Goal: Task Accomplishment & Management: Contribute content

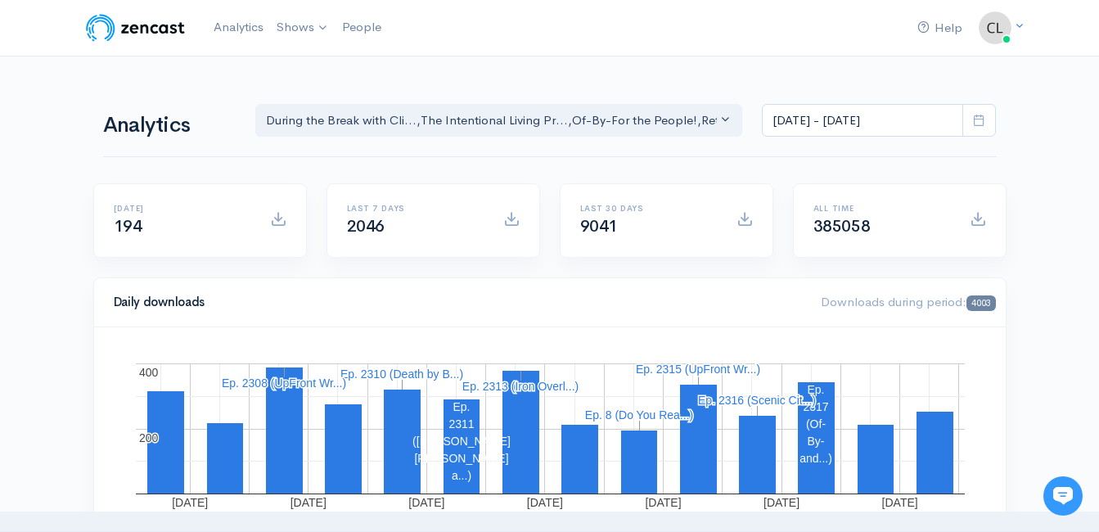
click at [975, 124] on icon at bounding box center [979, 120] width 12 height 12
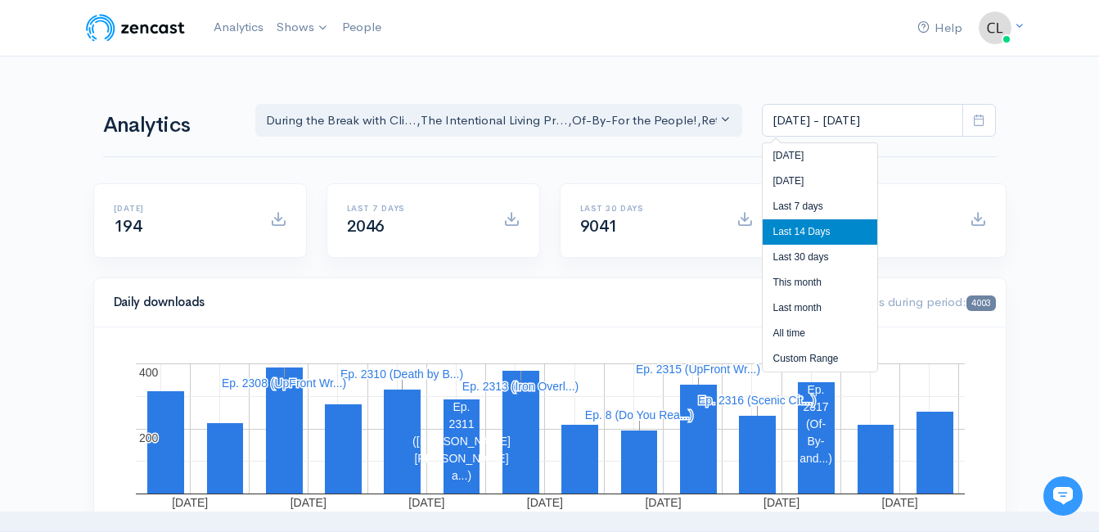
click at [796, 181] on li "[DATE]" at bounding box center [820, 181] width 115 height 25
type input "Aug 28, 2025 - Aug 28, 2025"
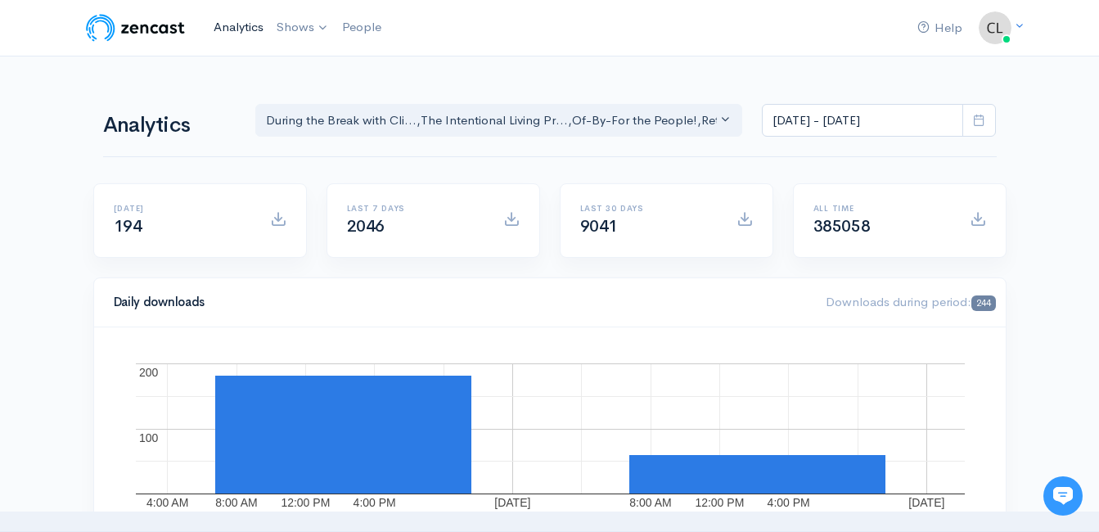
click at [229, 23] on link "Analytics" at bounding box center [238, 27] width 63 height 35
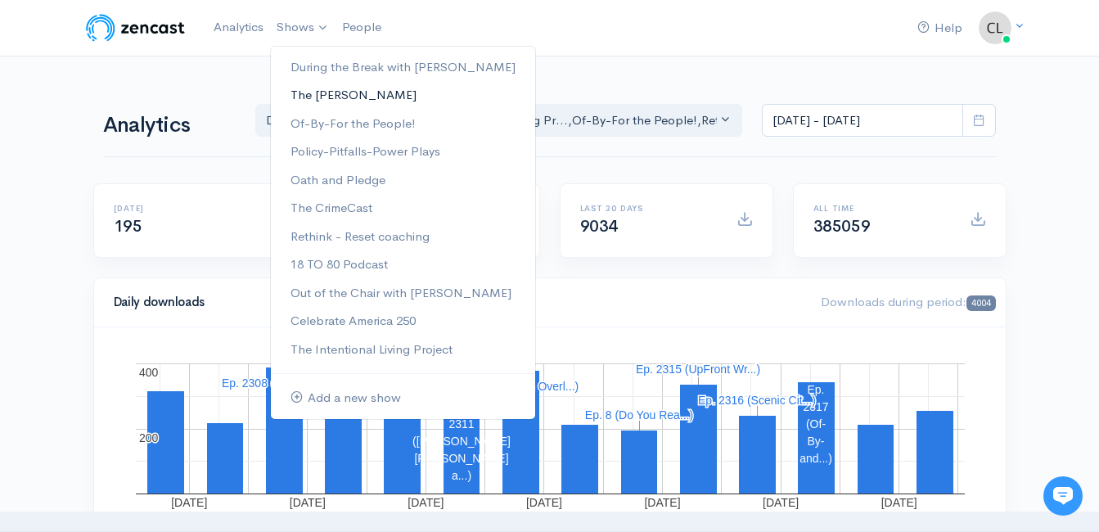
click at [312, 94] on link "The [PERSON_NAME]" at bounding box center [403, 95] width 264 height 29
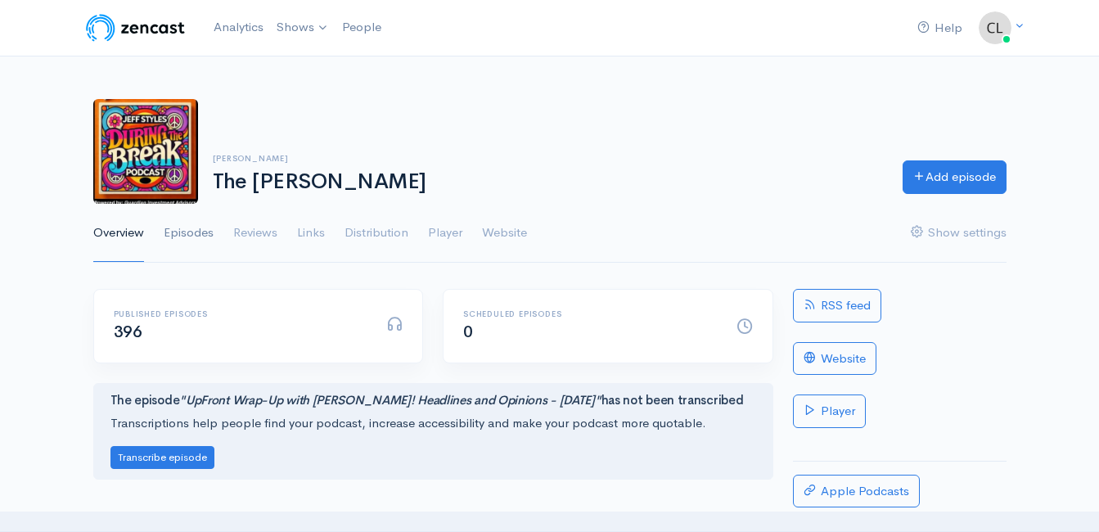
click at [199, 234] on link "Episodes" at bounding box center [189, 233] width 50 height 59
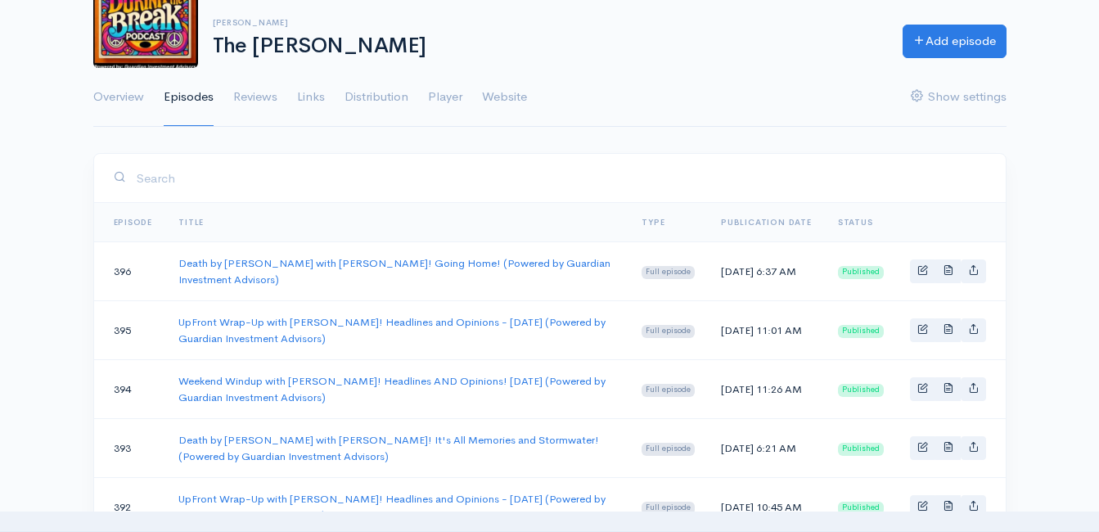
scroll to position [164, 0]
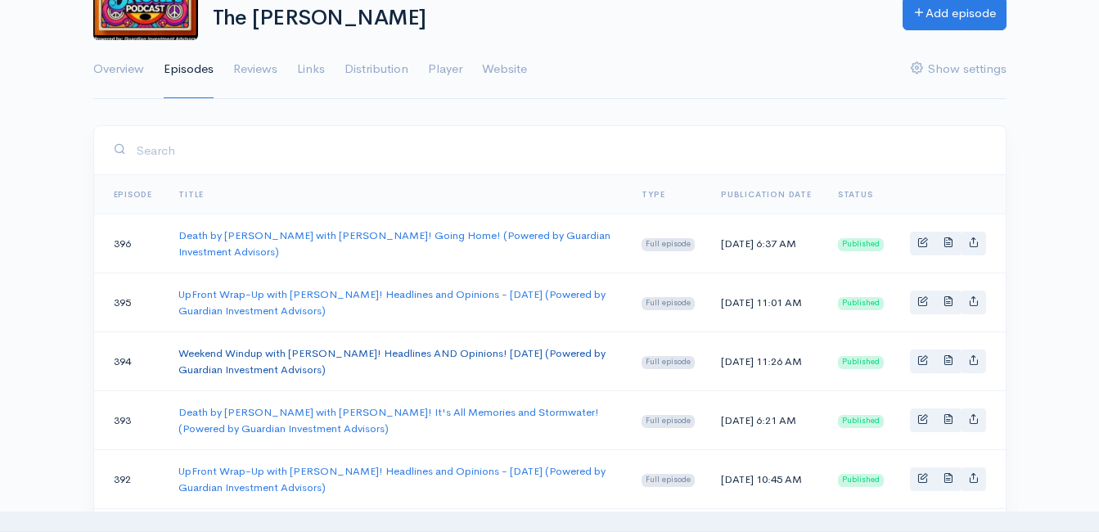
click at [253, 351] on link "Weekend Windup with Jeff Styles! Headlines AND Opinions! 8/22/25 (Powered by Gu…" at bounding box center [391, 361] width 427 height 30
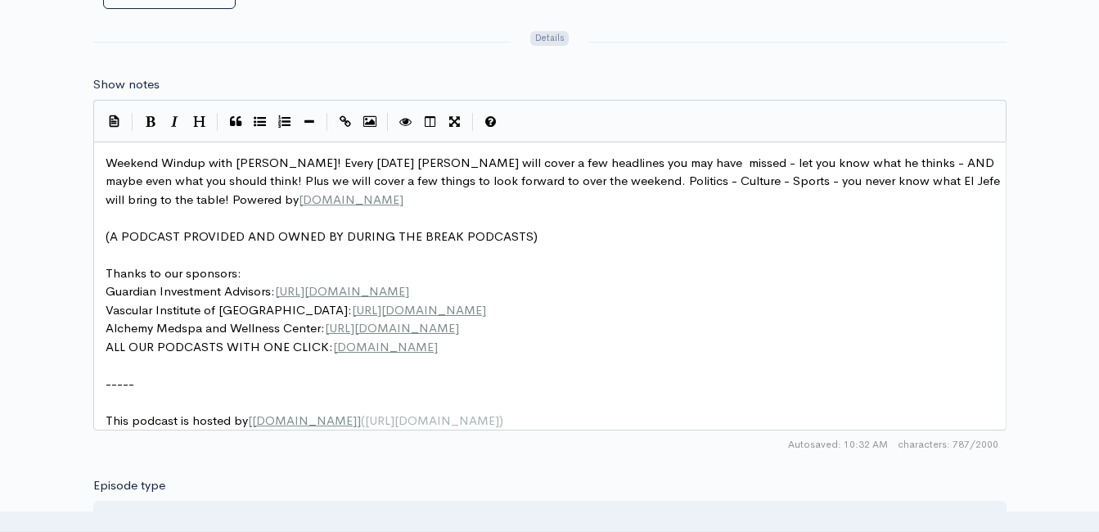
scroll to position [6, 0]
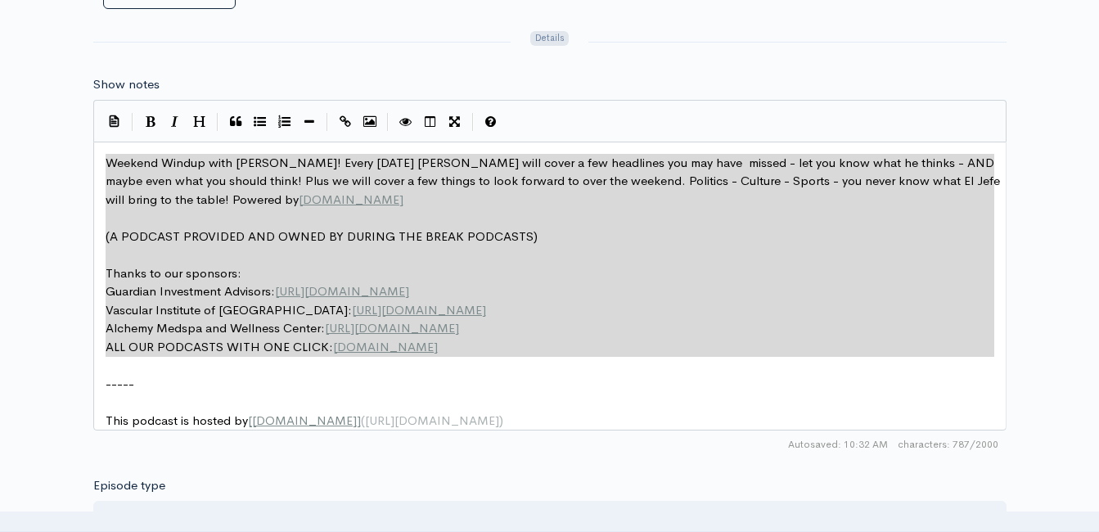
drag, startPoint x: 527, startPoint y: 357, endPoint x: 94, endPoint y: 162, distance: 474.7
type textarea "Weekend Windup with Jeff Styles! Every Friday Jeff will cover a few headlines y…"
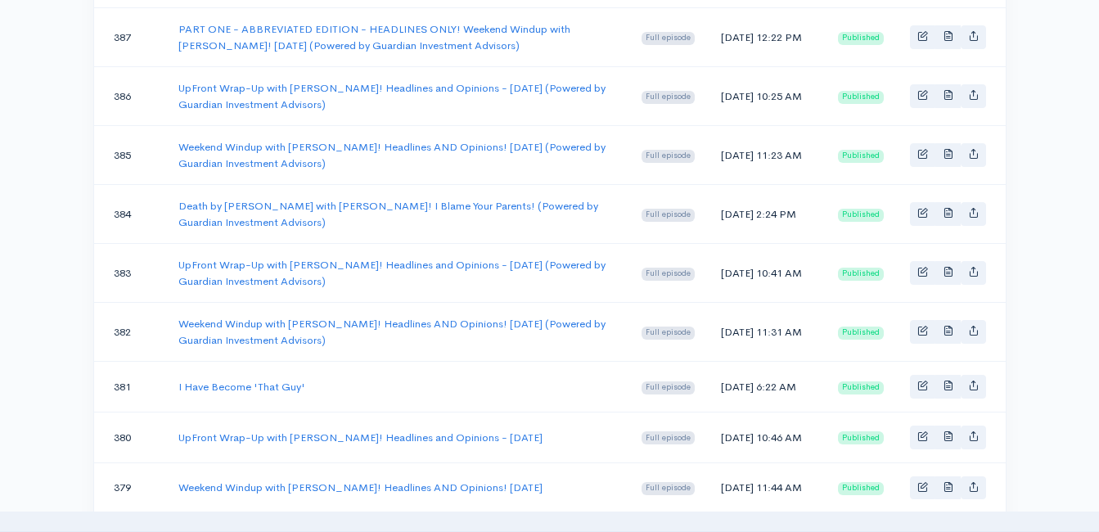
scroll to position [164, 0]
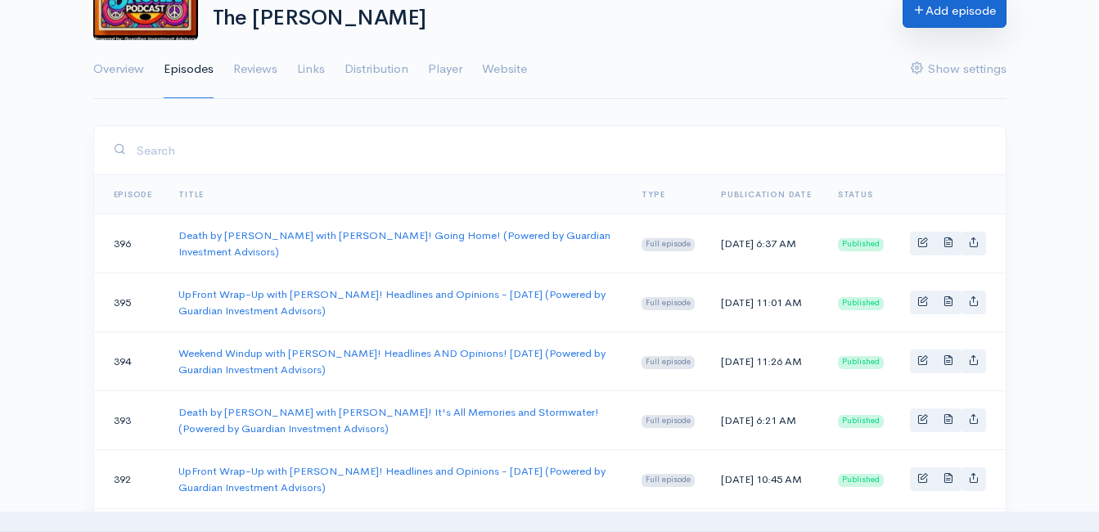
click at [907, 25] on link "Add episode" at bounding box center [955, 11] width 104 height 34
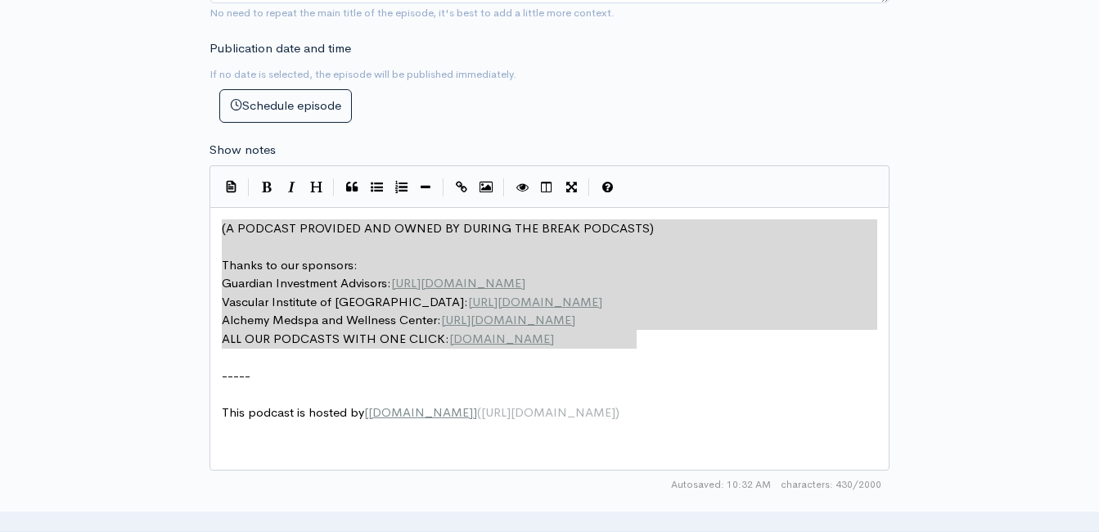
drag, startPoint x: 679, startPoint y: 343, endPoint x: 176, endPoint y: 202, distance: 522.6
type textarea "​(A PODCAST PROVIDED AND OWNED BY DURING THE BREAK PODCASTS) Thanks to our spon…"
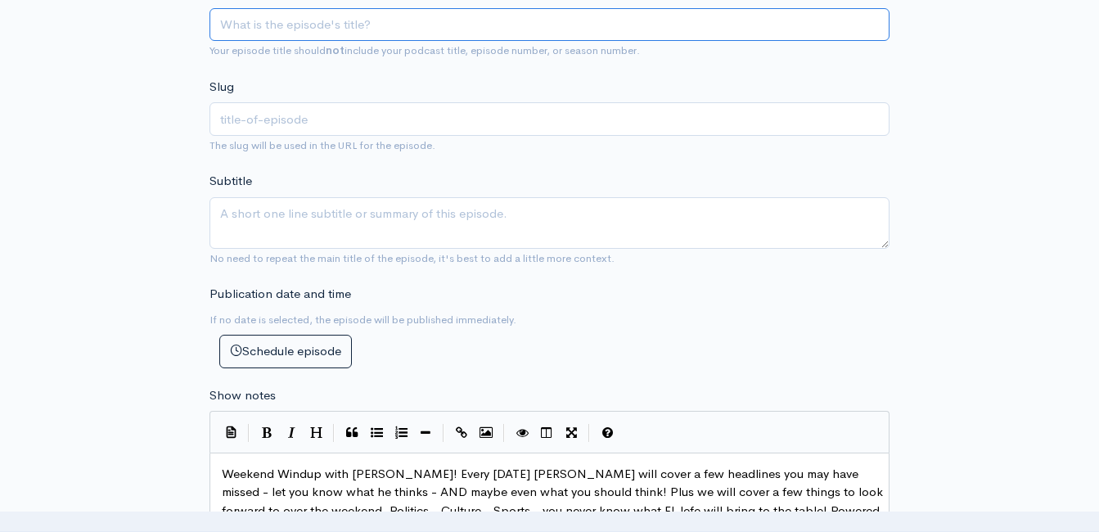
click at [325, 31] on input "Title" at bounding box center [550, 25] width 680 height 34
type input "w"
type input "Weekend Windup with [PERSON_NAME]! Headlines AND Opinions! [DATE] (Powered by G…"
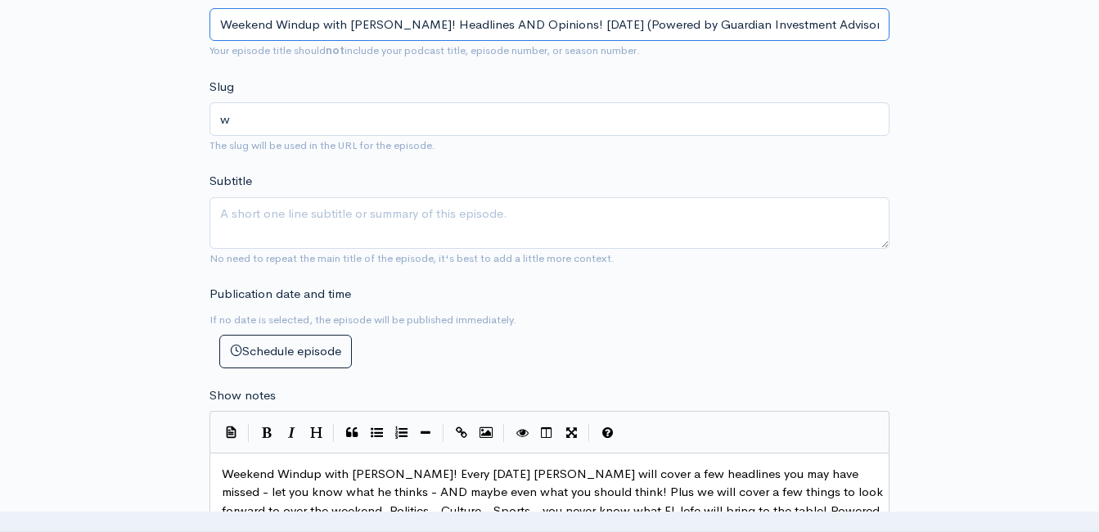
type input "weekend-windup-with-jeff-styles-headlines-and-opinions-81525-powered-by-guardia…"
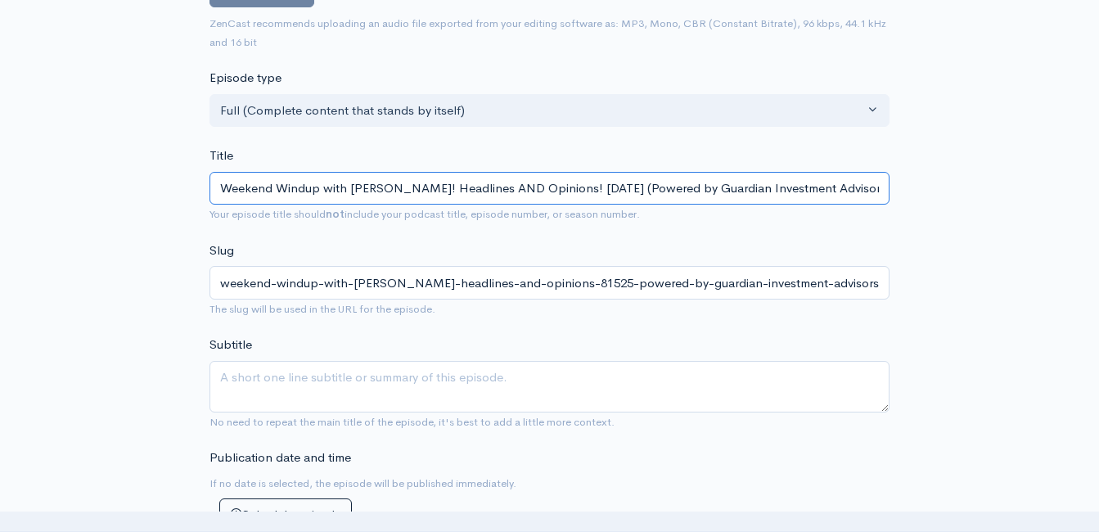
click at [584, 186] on input "Weekend Windup with [PERSON_NAME]! Headlines AND Opinions! [DATE] (Powered by G…" at bounding box center [550, 189] width 680 height 34
type input "Weekend Windup with [PERSON_NAME]! Headlines AND Opinions! [DATE] (Powered by G…"
type input "weekend-windup-with-jeff-styles-headlines-and-opinions-8125-powered-by-guardian…"
type input "Weekend Windup with Jeff Styles! Headlines AND Opinions! 8//25 (Powered by Guar…"
type input "weekend-windup-with-jeff-styles-headlines-and-opinions-825-powered-by-guardian-…"
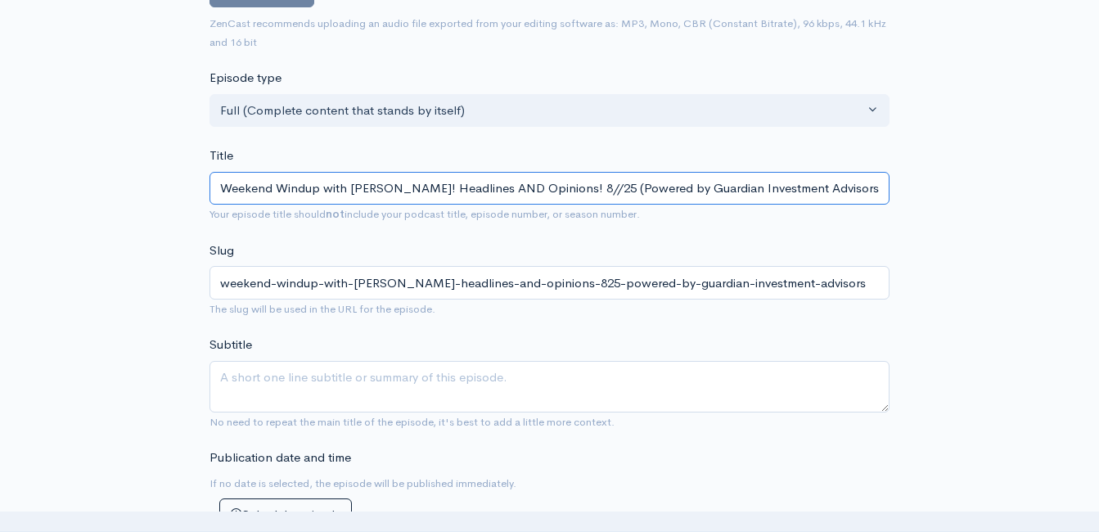
type input "Weekend Windup with Jeff Styles! Headlines AND Opinions! 8/2/25 (Powered by Gua…"
type input "weekend-windup-with-jeff-styles-headlines-and-opinions-8225-powered-by-guardian…"
type input "Weekend Windup with Jeff Styles! Headlines AND Opinions! 8/29/25 (Powered by Gu…"
type input "weekend-windup-with-jeff-styles-headlines-and-opinions-82925-powered-by-guardia…"
click at [524, 189] on input "Weekend Windup with Jeff Styles! Headlines AND Opinions! 8/29/25 (Powered by Gu…" at bounding box center [550, 189] width 680 height 34
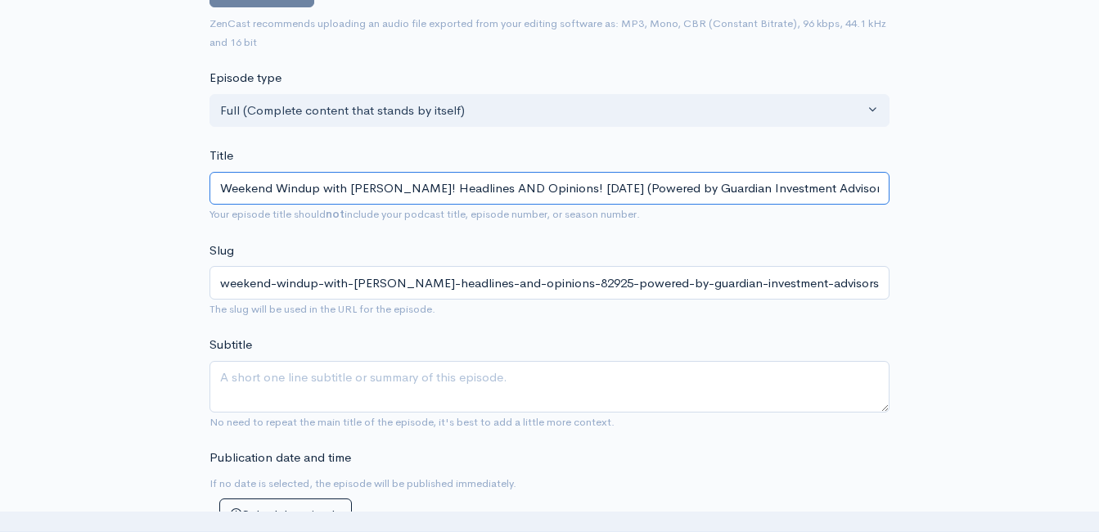
click at [524, 189] on input "Weekend Windup with Jeff Styles! Headlines AND Opinions! 8/29/25 (Powered by Gu…" at bounding box center [550, 189] width 680 height 34
type input "Weekend Windup with Jeff Styles! Headlines AND Opinions! 8/29/25 (Powered by Gu…"
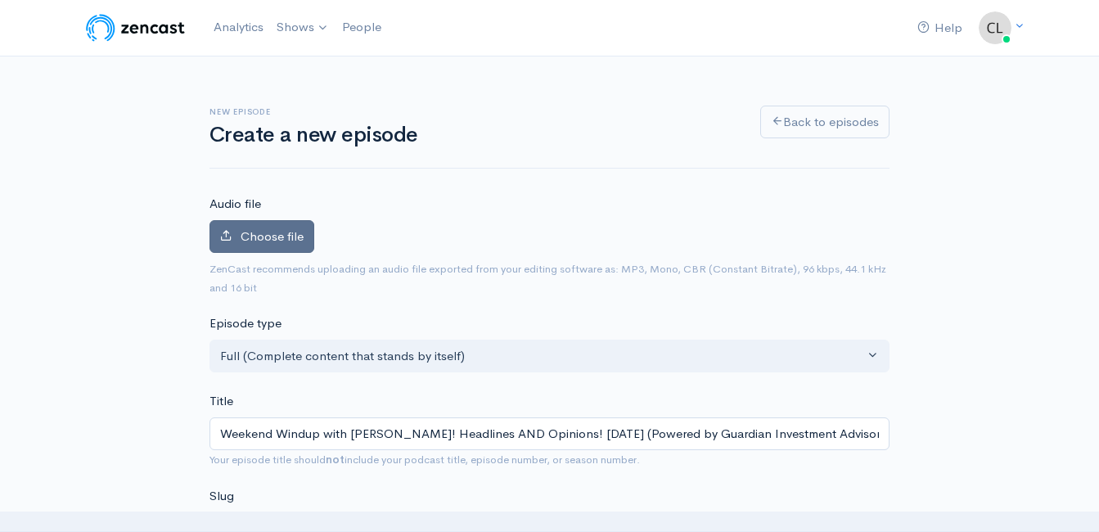
click at [295, 235] on span "Choose file" at bounding box center [272, 236] width 63 height 16
click at [0, 0] on input "Choose file" at bounding box center [0, 0] width 0 height 0
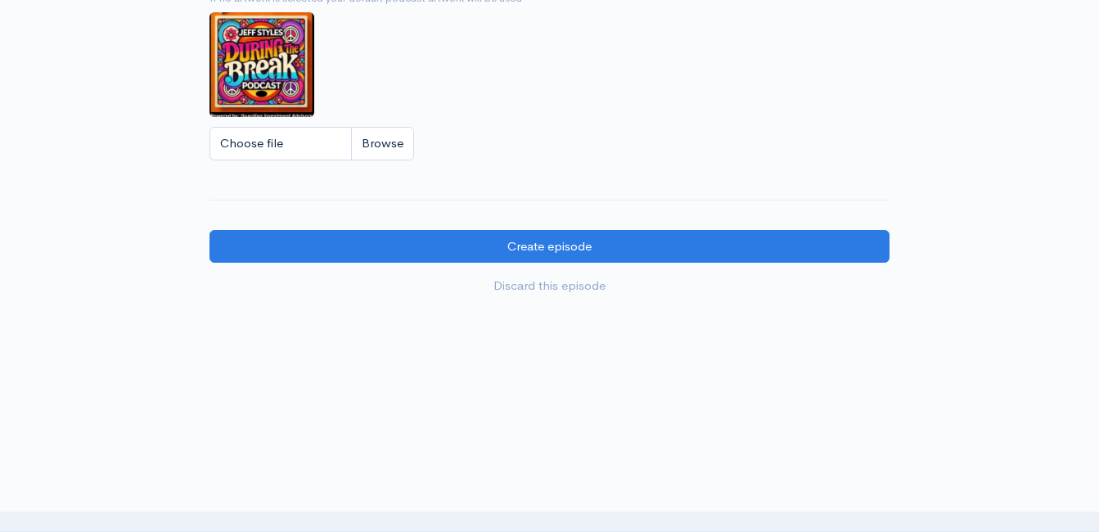
scroll to position [1521, 0]
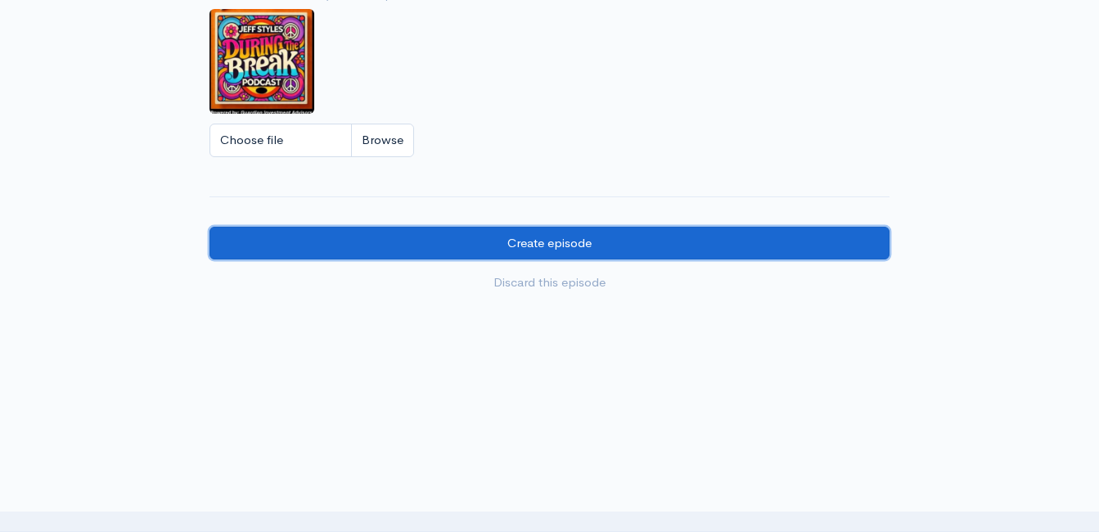
click at [561, 246] on input "Create episode" at bounding box center [550, 244] width 680 height 34
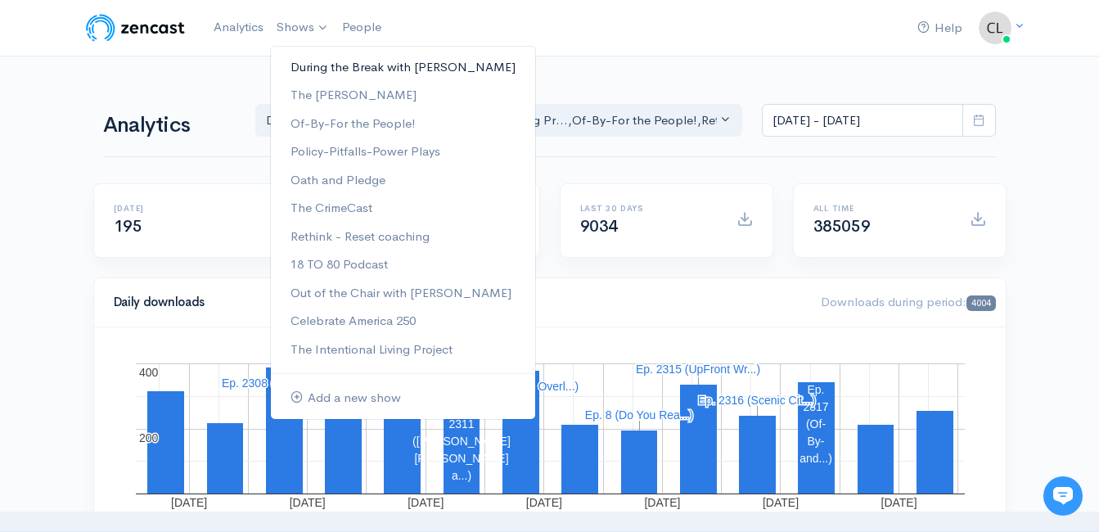
click at [320, 67] on link "During the Break with [PERSON_NAME]" at bounding box center [403, 67] width 264 height 29
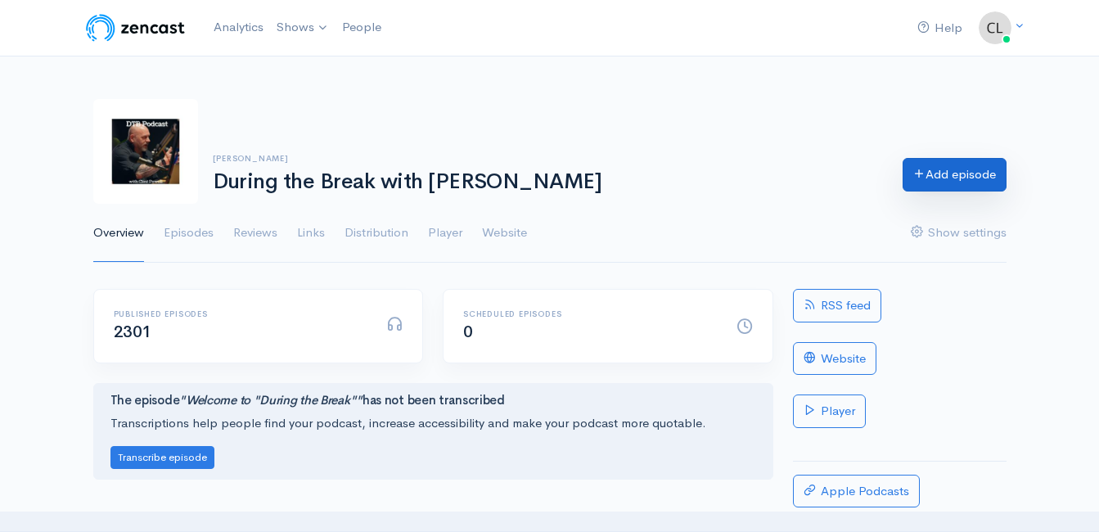
click at [926, 190] on link "Add episode" at bounding box center [955, 175] width 104 height 34
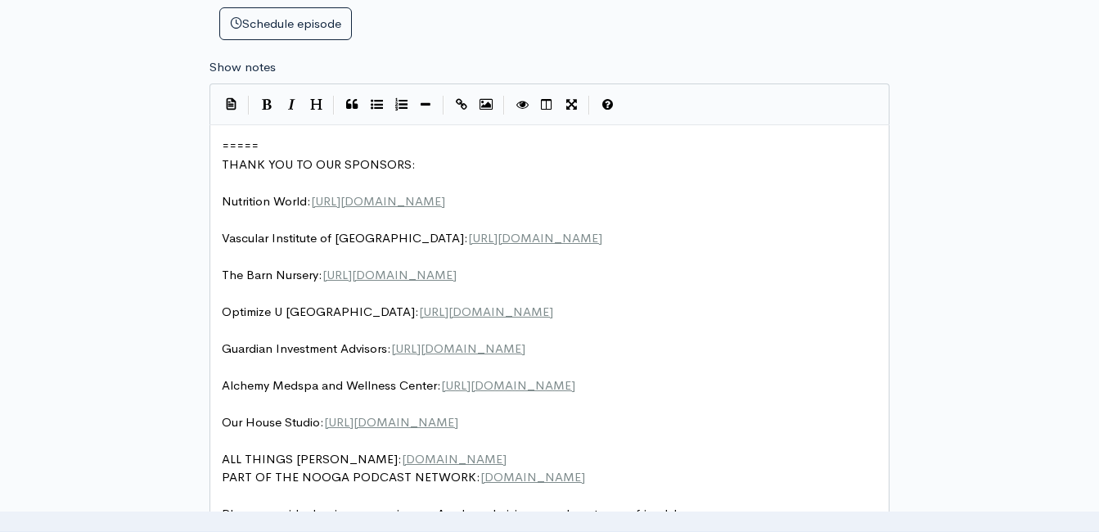
scroll to position [7, 0]
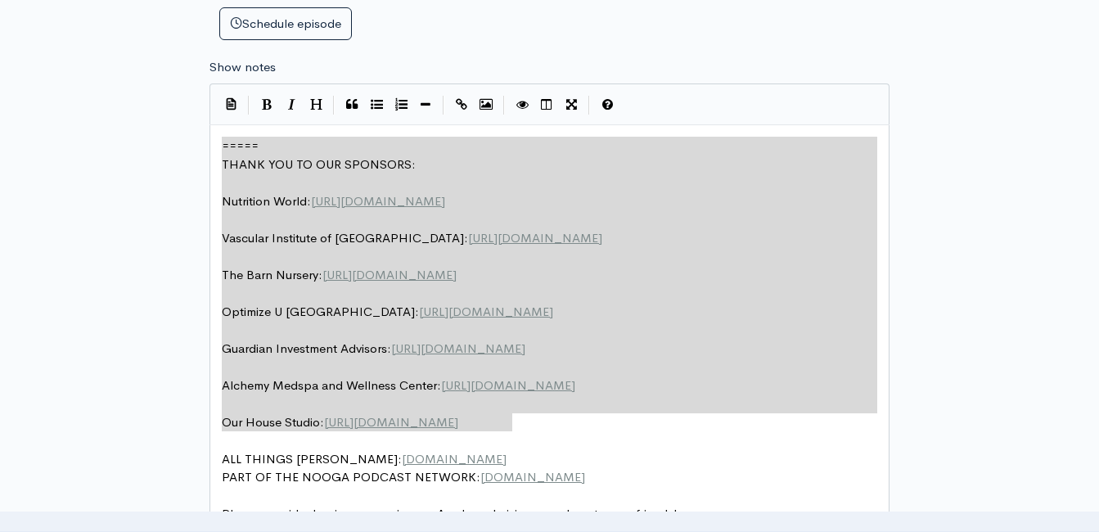
drag, startPoint x: 471, startPoint y: 401, endPoint x: 198, endPoint y: 129, distance: 384.8
type textarea "​===== THANK YOU TO OUR SPONSORS: Nutrition World: https://nutritionw.com/ Vasc…"
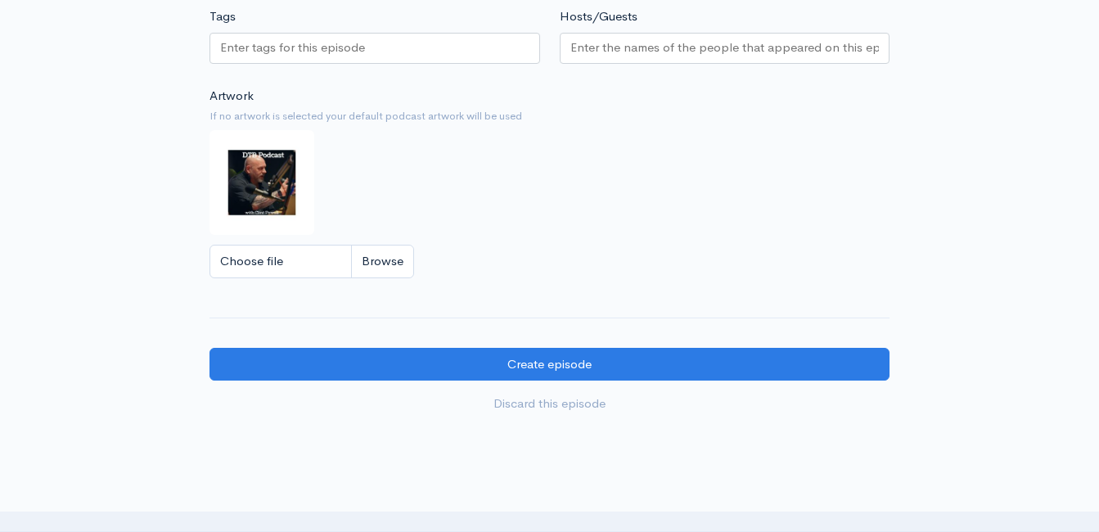
scroll to position [1484, 0]
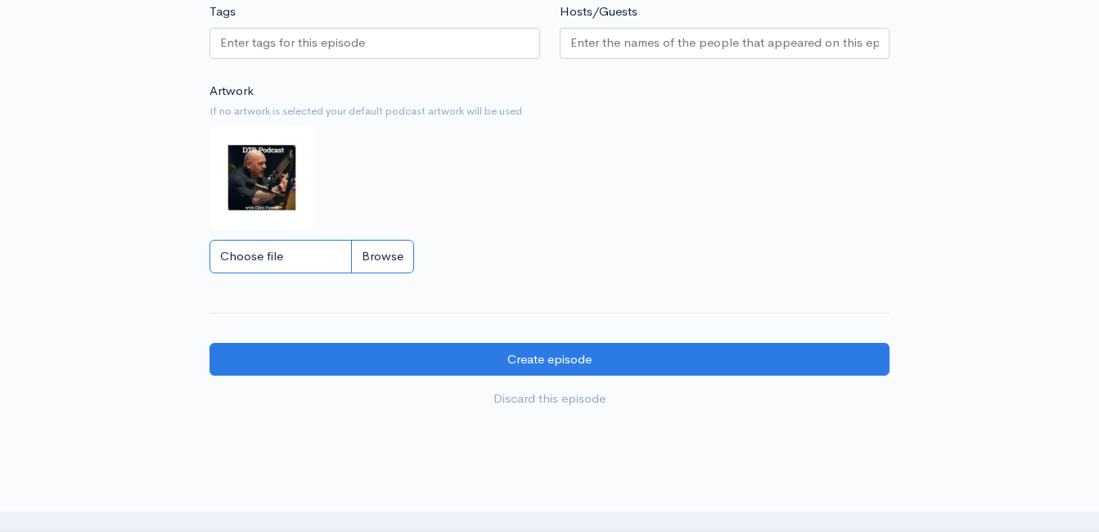
click at [383, 264] on input "Choose file" at bounding box center [312, 257] width 205 height 34
type input "C:\fakepath\450591796_1013938890741267_212763636491488363_n.jpg"
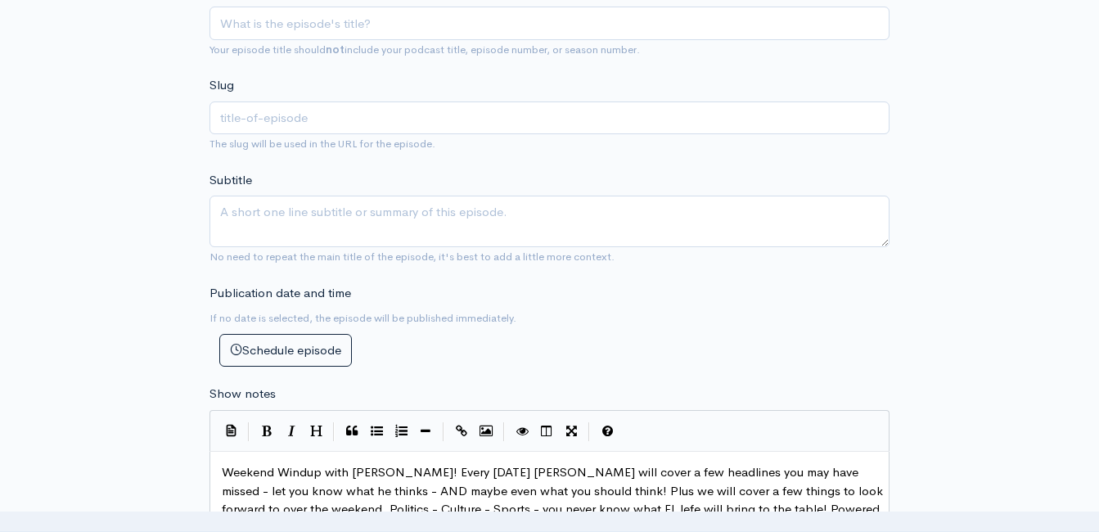
scroll to position [502, 0]
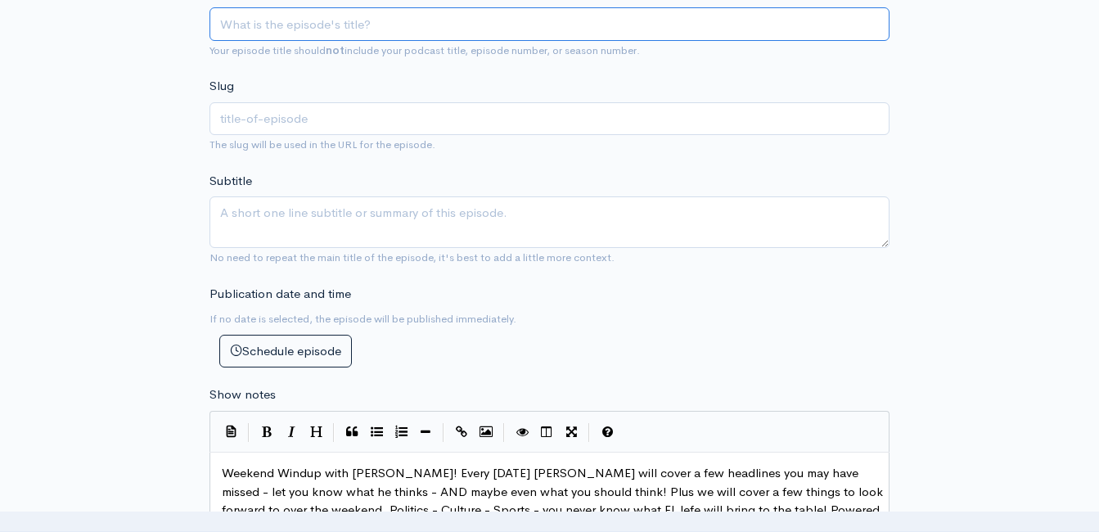
paste input "Weekend Windup with Jeff Styles! Headlines AND Opinions! 8/29/25 (Powered by Gu…"
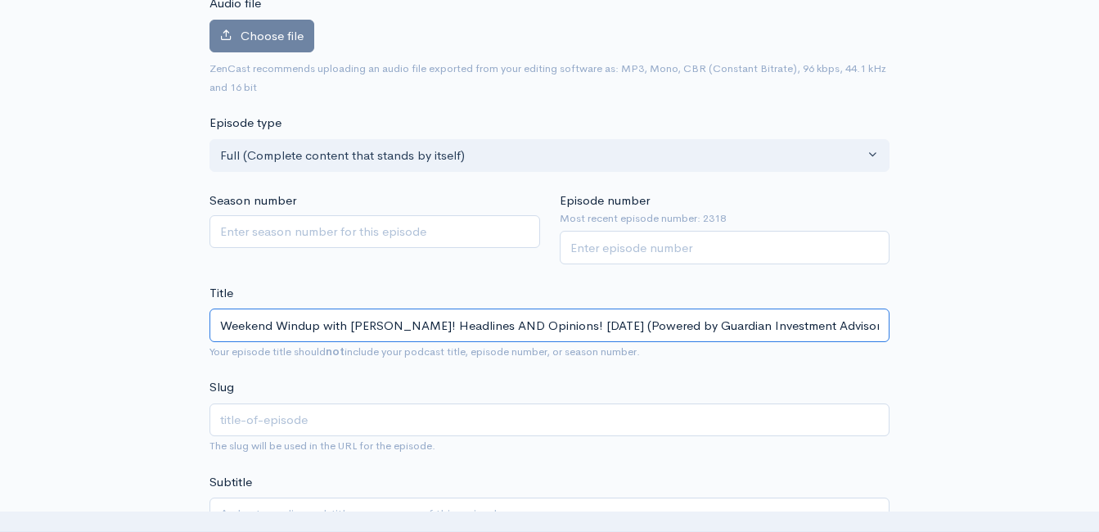
scroll to position [174, 0]
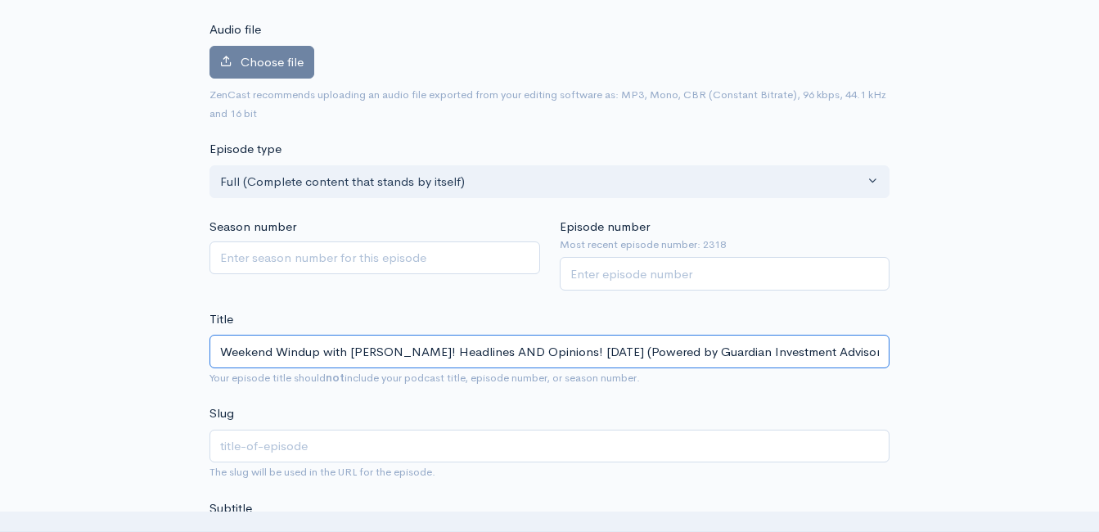
click at [406, 353] on input "Weekend Windup with Jeff Styles! Headlines AND Opinions! 8/29/25 (Powered by Gu…" at bounding box center [550, 352] width 680 height 34
type input "Weekend Windup with Jeff Styles ! Headlines AND Opinions! 8/29/25 (Powered by G…"
type input "weekend-windup-with-jeff-styles-headlines-and-opinions-82925-powered-by-guardia…"
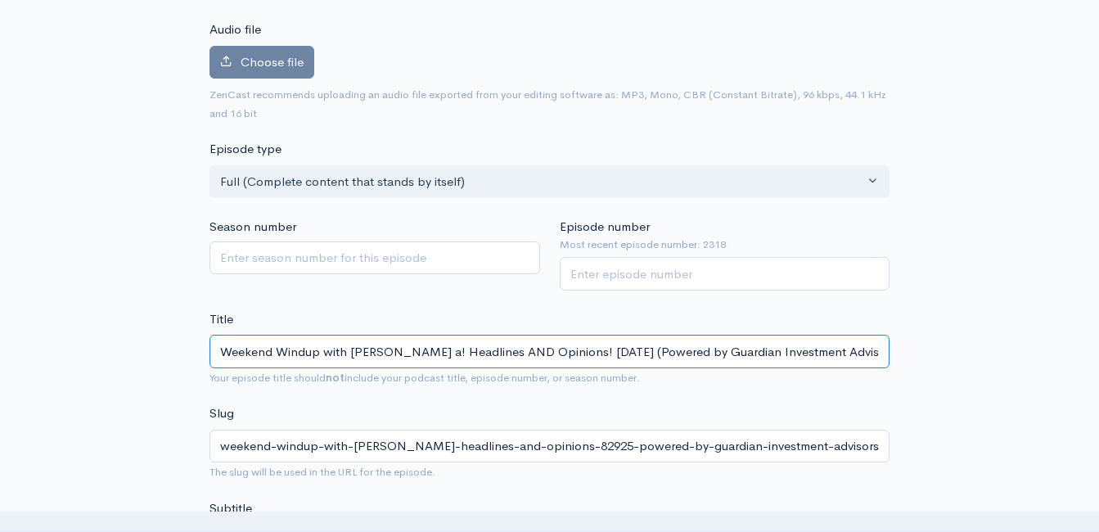
type input "Weekend Windup with Jeff Styles an! Headlines AND Opinions! 8/29/25 (Powered by…"
type input "weekend-windup-with-jeff-styles-a-headlines-and-opinions-82925-powered-by-guard…"
type input "Weekend Windup with Jeff Styles and! Headlines AND Opinions! 8/29/25 (Powered b…"
type input "weekend-windup-with-jeff-styles-and-headlines-and-opinions-82925-powered-by-gua…"
type input "Weekend Windup with Jeff Styles and C! Headlines AND Opinions! 8/29/25 (Powered…"
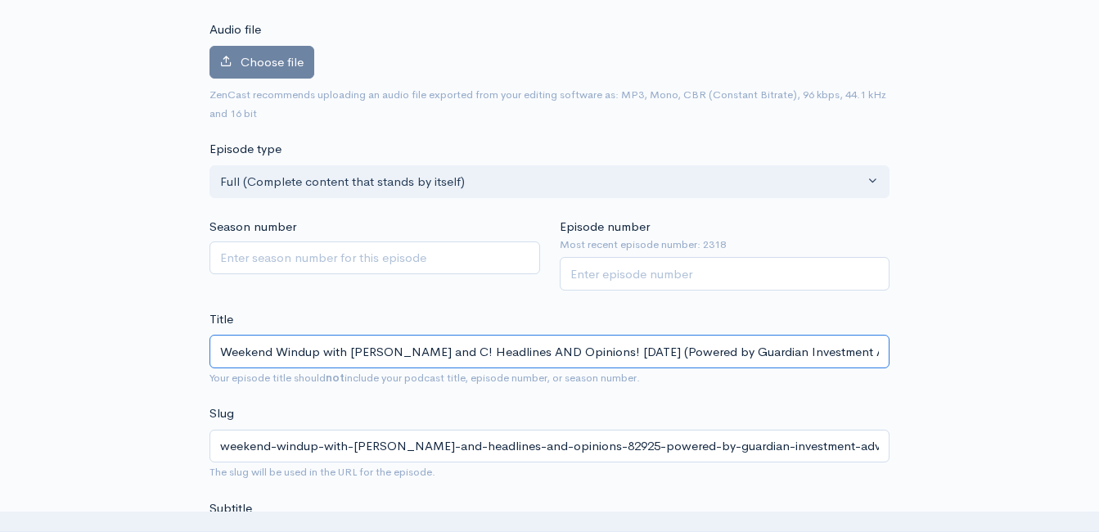
type input "weekend-windup-with-jeff-styles-and-c-headlines-and-opinions-82925-powered-by-g…"
type input "Weekend Windup with Jeff Styles and Clin! Headlines AND Opinions! 8/29/25 (Powe…"
type input "weekend-windup-with-jeff-styles-and-clin-headlines-and-opinions-82925-powered-b…"
type input "Weekend Windup with Jeff Styles and Clint! Headlines AND Opinions! 8/29/25 (Pow…"
type input "weekend-windup-with-jeff-styles-and-clint-headlines-and-opinions-82925-powered-…"
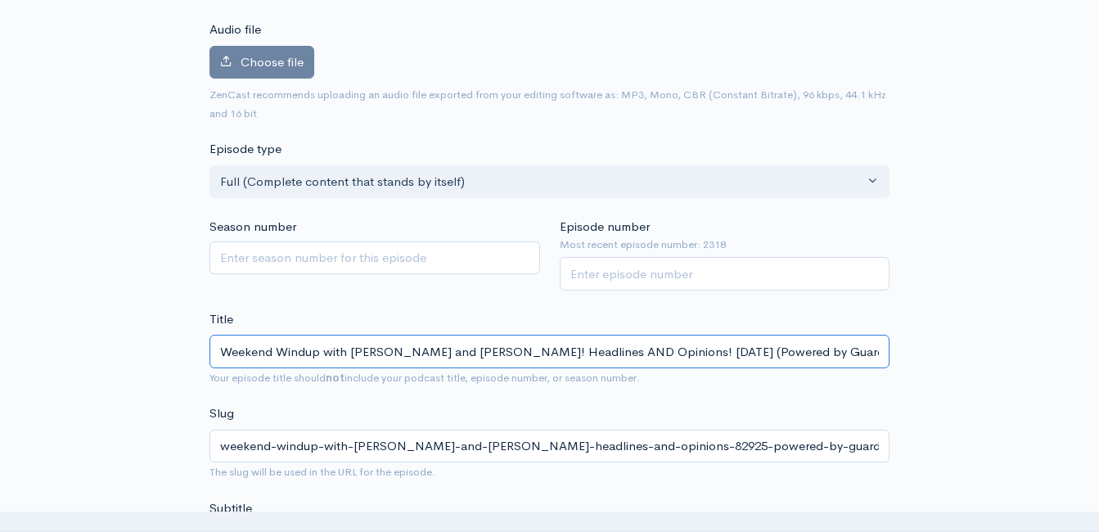
type input "Weekend Windup with Jeff Styles and Clint! Headlines AND Opinions! 8/29/25 (Pow…"
click at [686, 286] on input "Episode number" at bounding box center [725, 274] width 331 height 34
type input "2319"
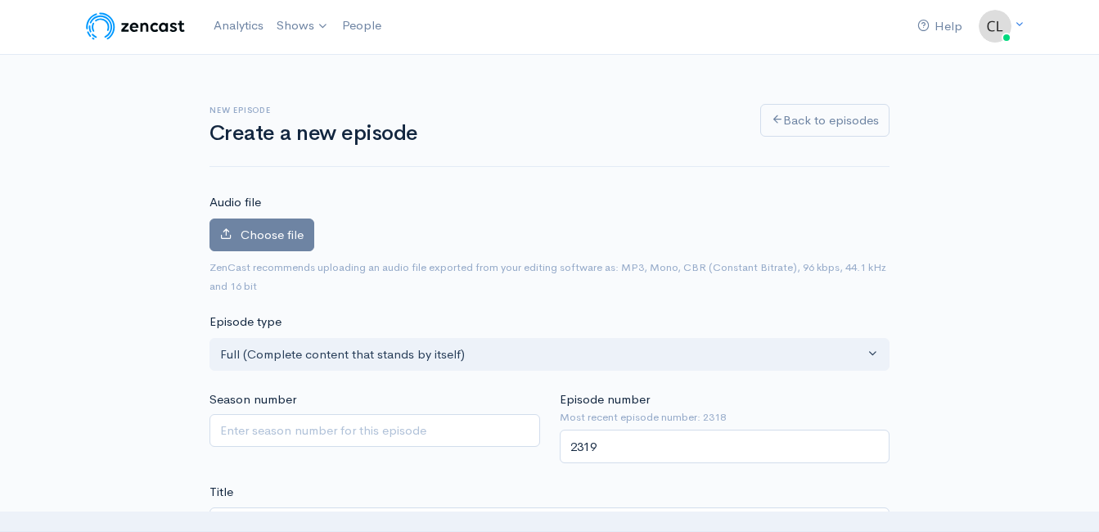
scroll to position [0, 0]
click at [282, 232] on span "Choose file" at bounding box center [272, 236] width 63 height 16
click at [0, 0] on input "Choose file" at bounding box center [0, 0] width 0 height 0
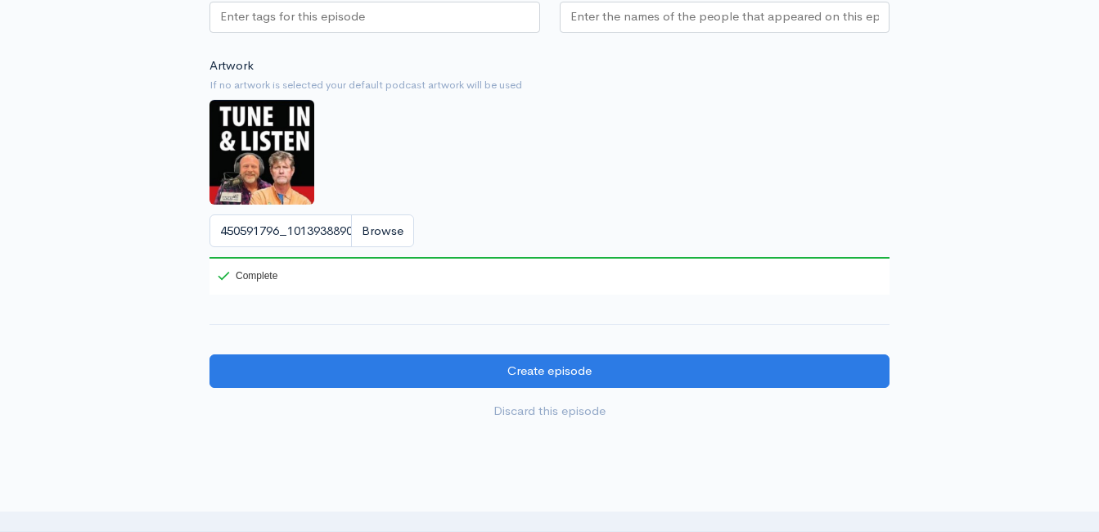
scroll to position [1637, 0]
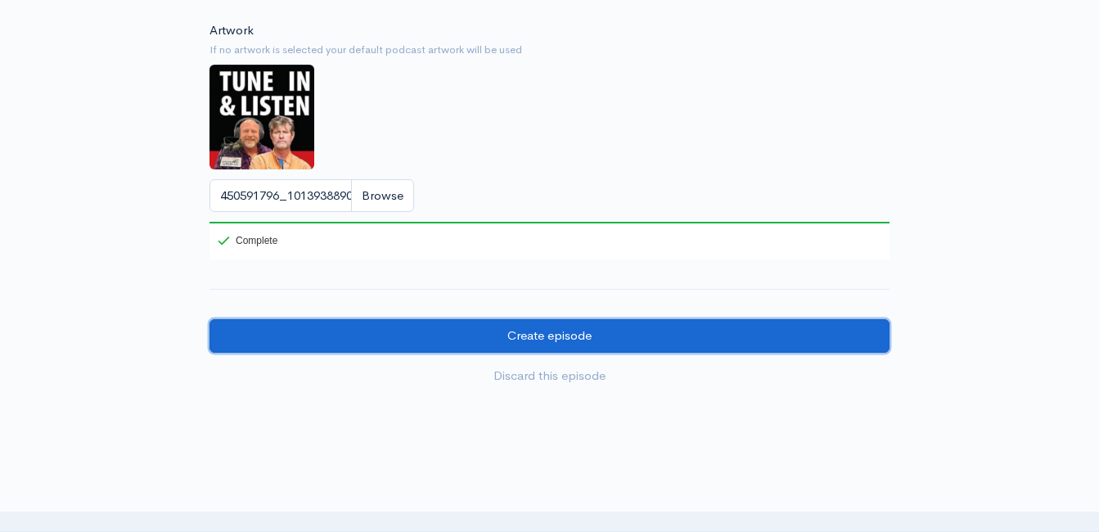
click at [554, 352] on input "Create episode" at bounding box center [550, 336] width 680 height 34
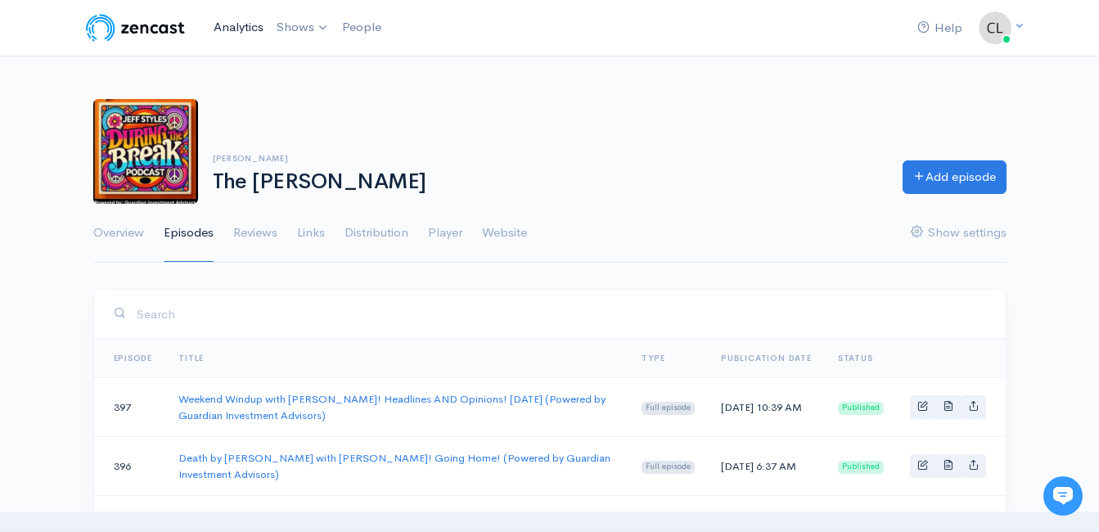
click at [245, 22] on link "Analytics" at bounding box center [238, 27] width 63 height 35
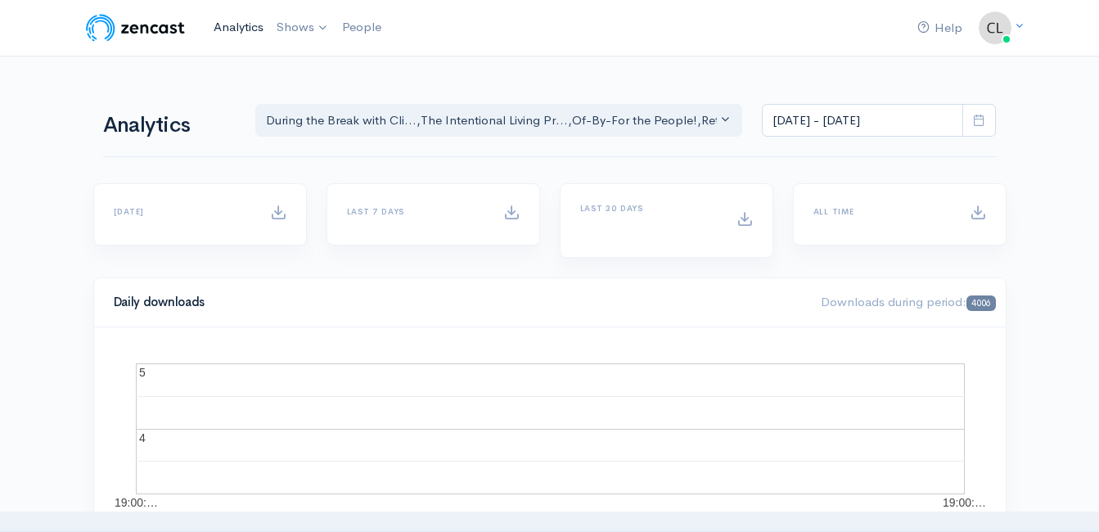
click at [261, 27] on link "Analytics" at bounding box center [238, 27] width 63 height 35
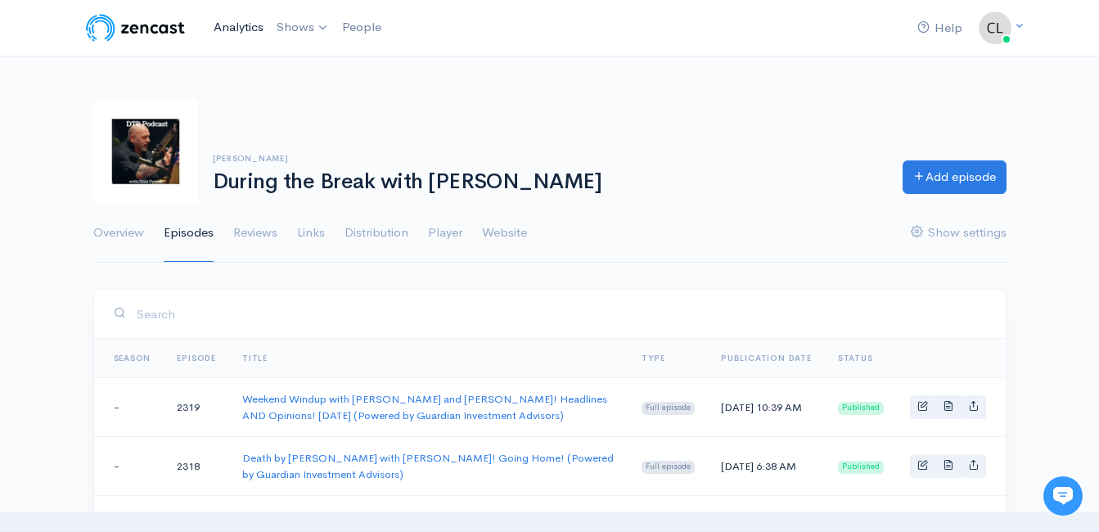
click at [237, 25] on link "Analytics" at bounding box center [238, 27] width 63 height 35
